Goal: Task Accomplishment & Management: Use online tool/utility

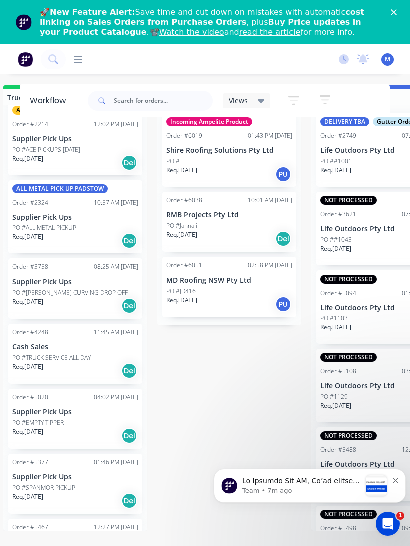
click at [392, 16] on div "🚀 New Feature Alert: Save time and cut down on mistakes with automatic cost lin…" at bounding box center [217, 22] width 354 height 36
click at [397, 13] on icon "Close" at bounding box center [394, 12] width 6 height 6
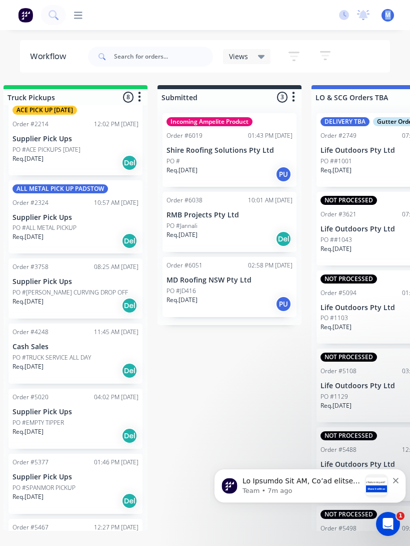
click at [49, 24] on button at bounding box center [53, 15] width 25 height 20
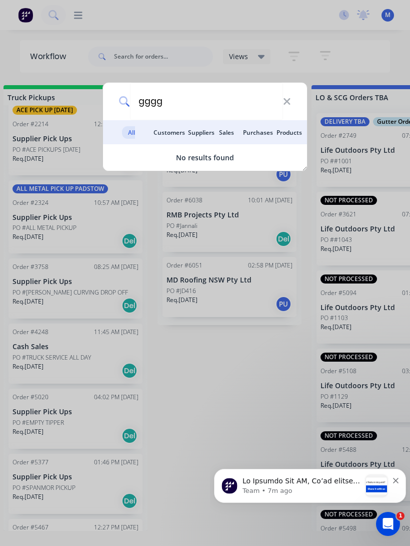
type input "gggg"
click at [285, 102] on icon at bounding box center [287, 101] width 8 height 11
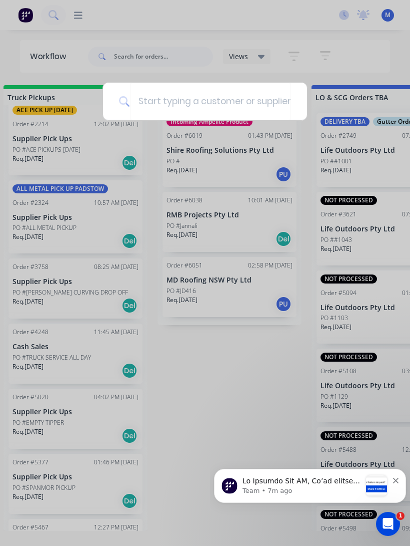
click at [295, 55] on div at bounding box center [205, 273] width 410 height 546
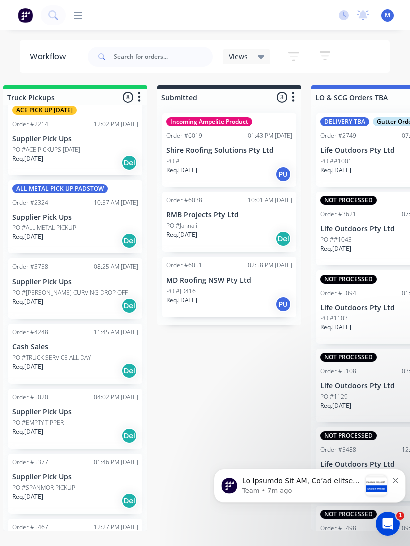
click at [80, 19] on icon at bounding box center [78, 16] width 9 height 10
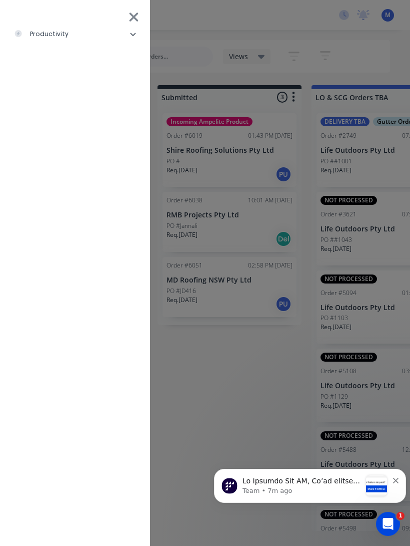
click at [43, 36] on div "productivity" at bounding box center [41, 34] width 55 height 9
click at [55, 109] on div "Delivery Scheduling" at bounding box center [61, 109] width 79 height 9
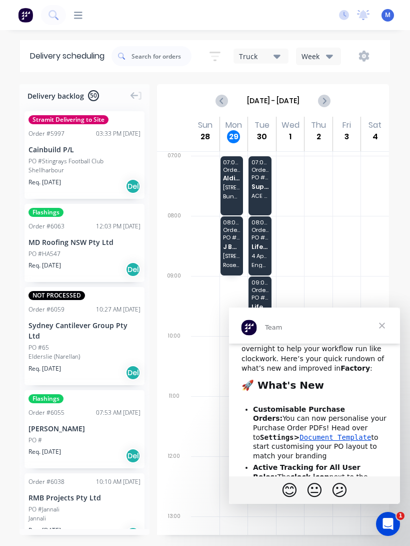
scroll to position [32, 0]
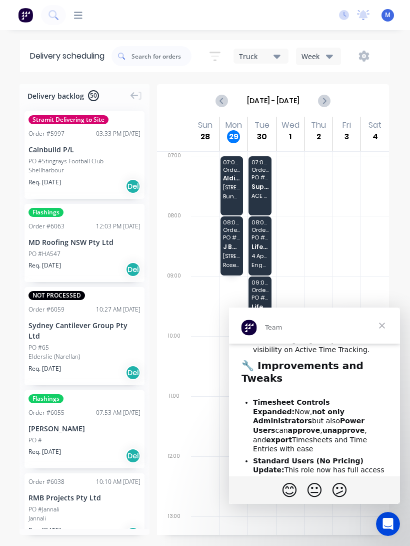
scroll to position [178, 0]
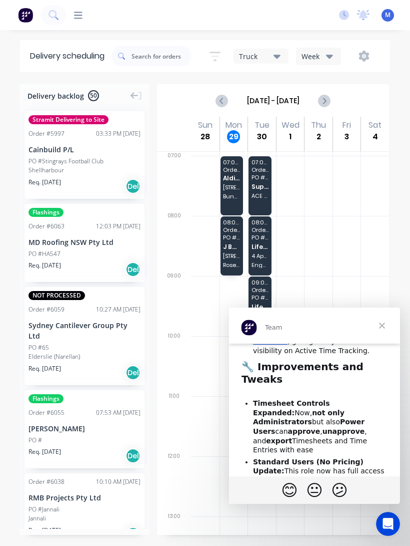
click at [372, 327] on span "Close" at bounding box center [382, 325] width 36 height 36
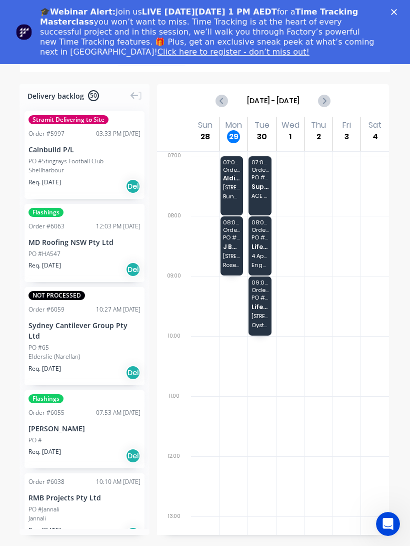
scroll to position [0, 0]
click at [393, 11] on polygon "Close" at bounding box center [394, 12] width 6 height 6
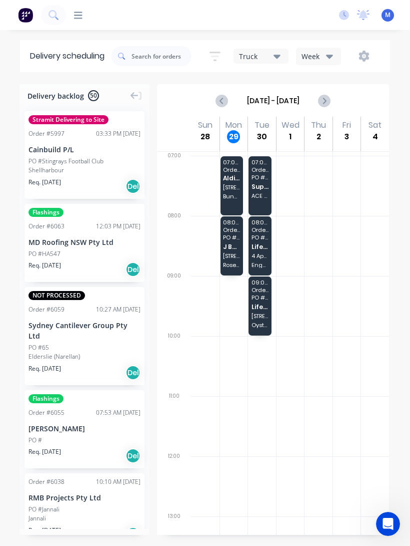
click at [235, 244] on span "J Build Construction Group Pty Ltd" at bounding box center [231, 246] width 17 height 7
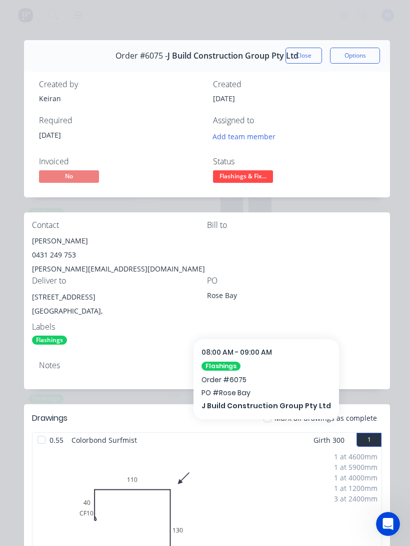
click at [312, 52] on button "Close" at bounding box center [304, 56] width 37 height 16
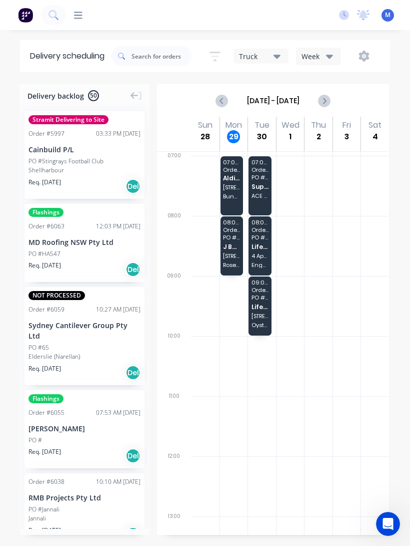
click at [233, 187] on span "[STREET_ADDRESS]" at bounding box center [231, 187] width 17 height 6
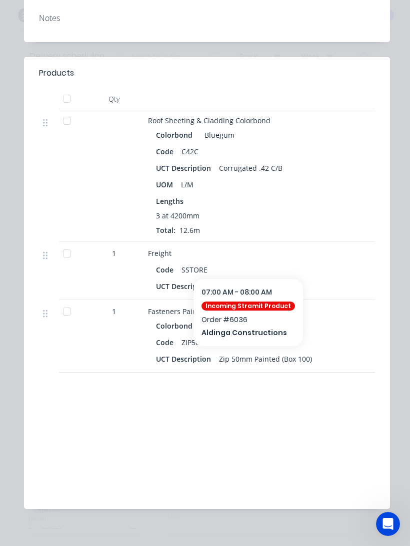
scroll to position [356, 0]
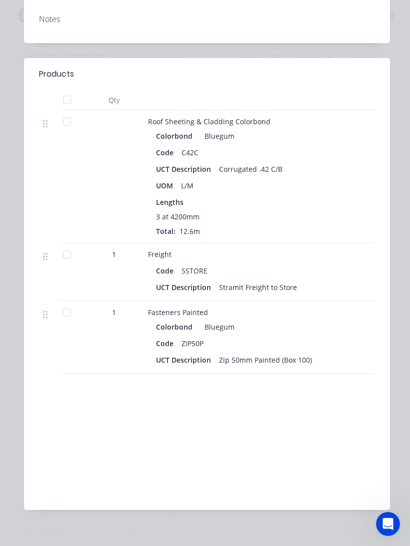
click at [272, 308] on div "Fasteners Painted Colorbond Bluegum Code ZIP50P UCT Description Zip 50mm Painte…" at bounding box center [344, 337] width 400 height 73
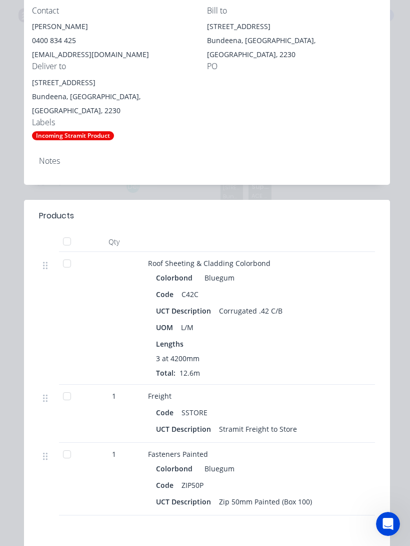
scroll to position [215, 0]
